Goal: Find specific page/section: Find specific page/section

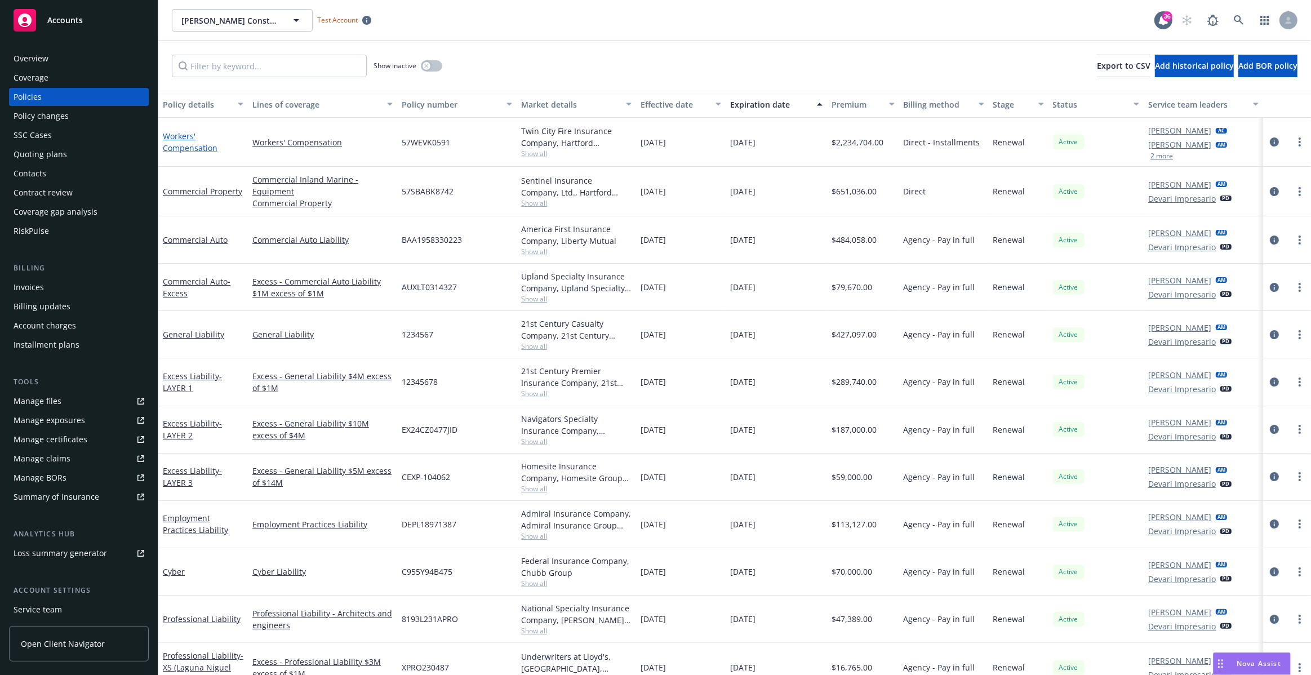
click at [185, 146] on link "Workers' Compensation" at bounding box center [190, 142] width 55 height 23
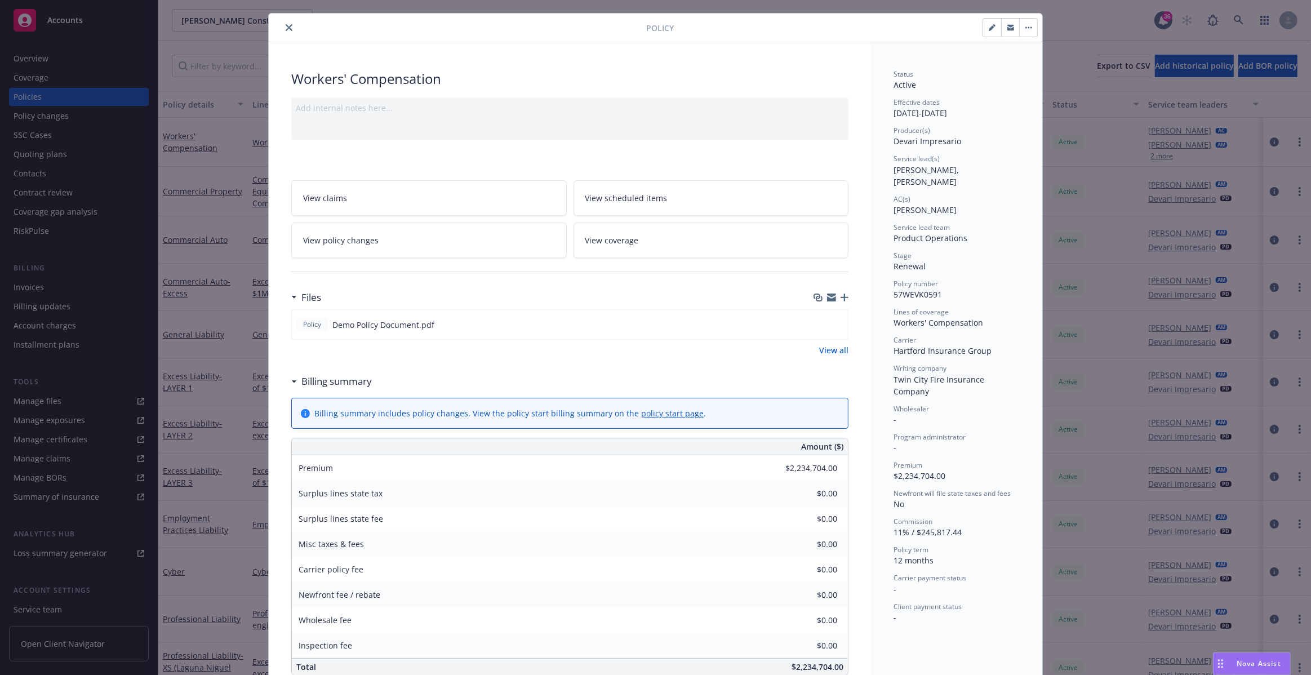
scroll to position [25, 0]
click at [286, 23] on icon "close" at bounding box center [289, 25] width 7 height 7
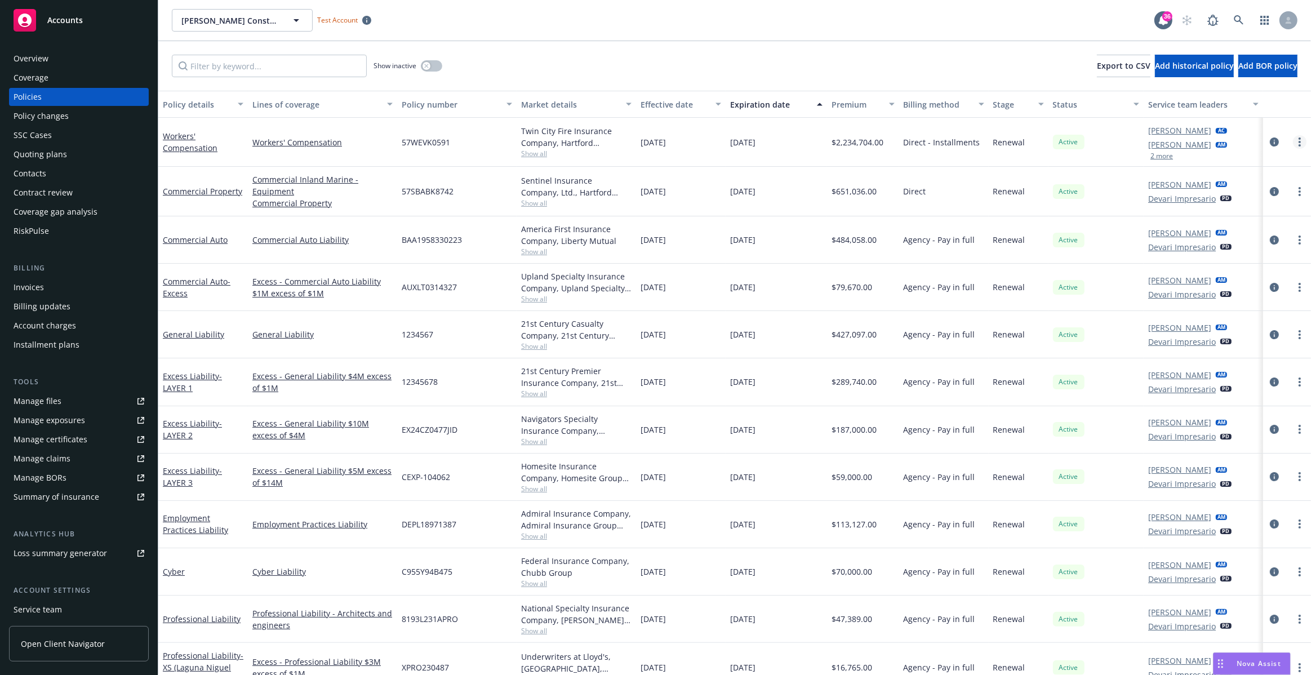
click at [1294, 143] on link "more" at bounding box center [1300, 142] width 14 height 14
click at [185, 142] on link "Workers' Compensation" at bounding box center [190, 142] width 55 height 23
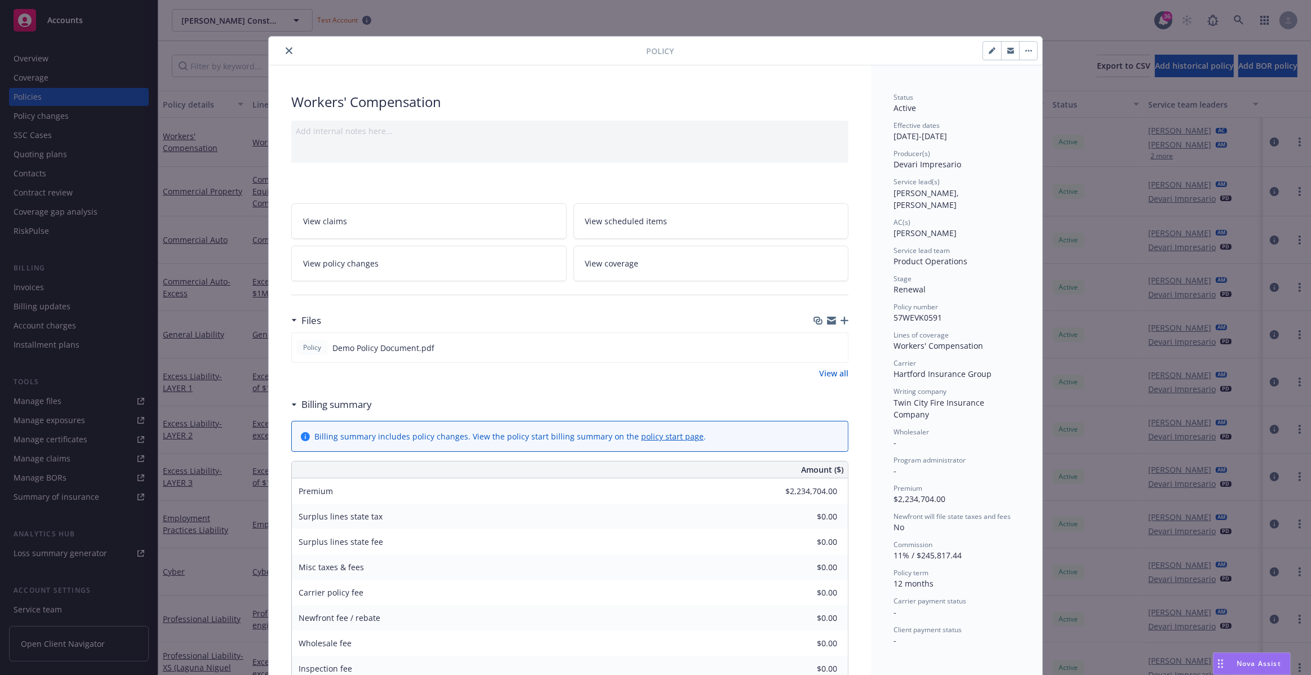
scroll to position [34, 0]
